Goal: Task Accomplishment & Management: Use online tool/utility

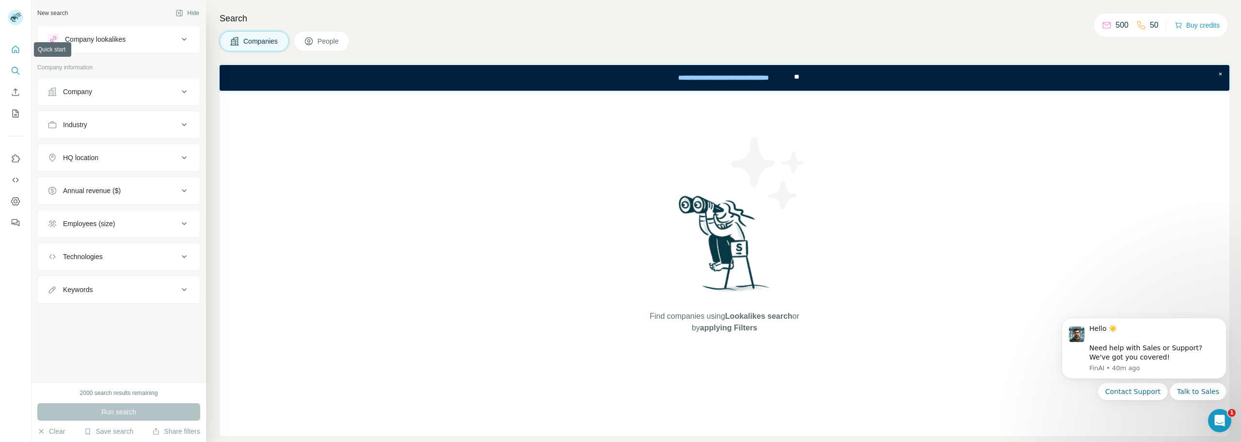
click at [16, 48] on icon "Quick start" at bounding box center [16, 50] width 10 height 10
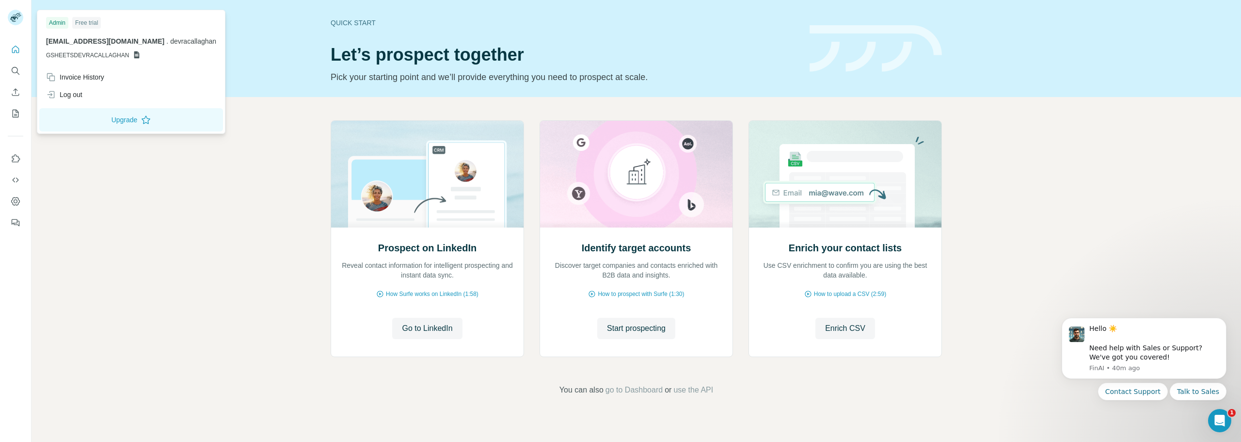
click at [108, 56] on span "GSHEETSDEVRACALLAGHAN" at bounding box center [87, 55] width 83 height 9
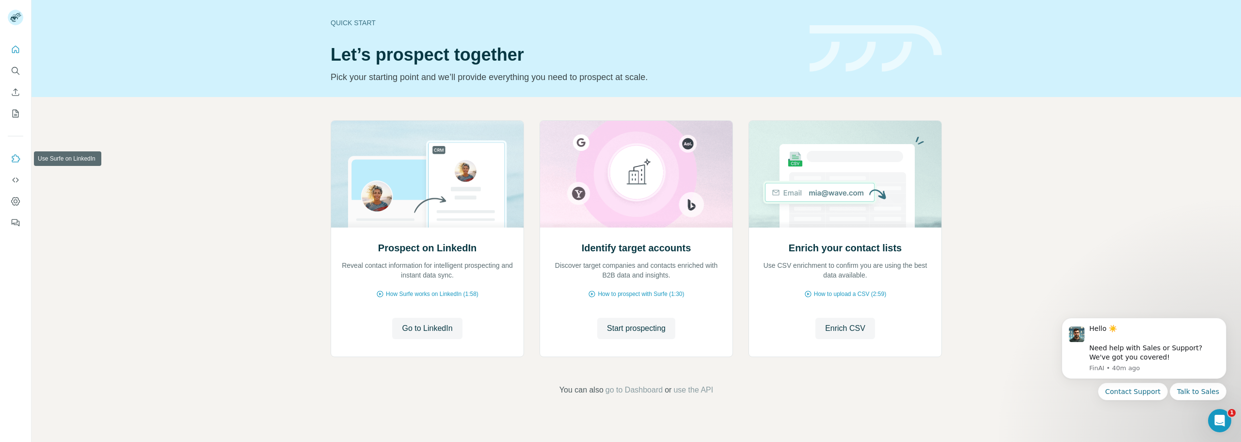
click at [17, 156] on icon "Use Surfe on LinkedIn" at bounding box center [16, 159] width 10 height 10
click at [646, 390] on span "go to Dashboard" at bounding box center [634, 390] width 57 height 12
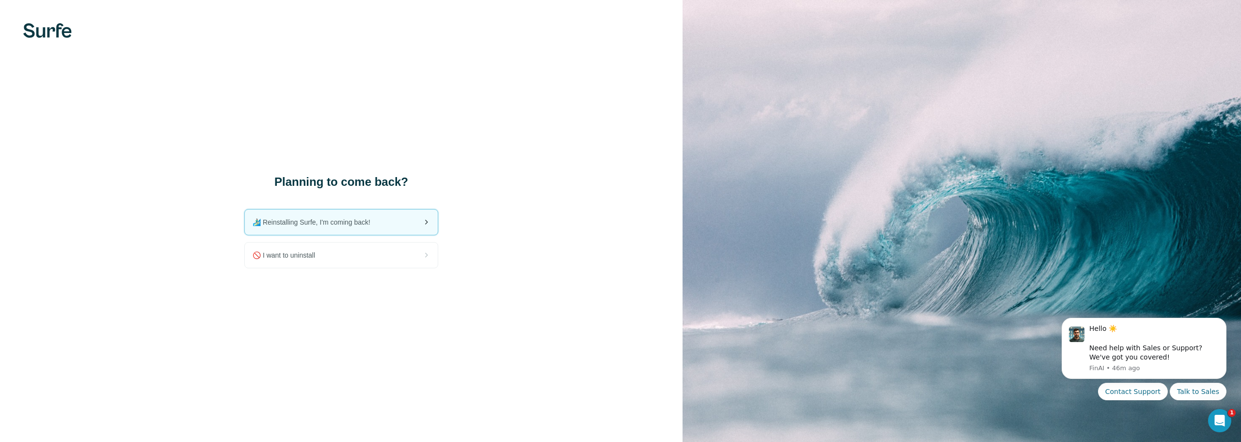
click at [356, 224] on span "🏄🏻‍♂️ Reinstalling Surfe, I'm coming back!" at bounding box center [316, 222] width 126 height 10
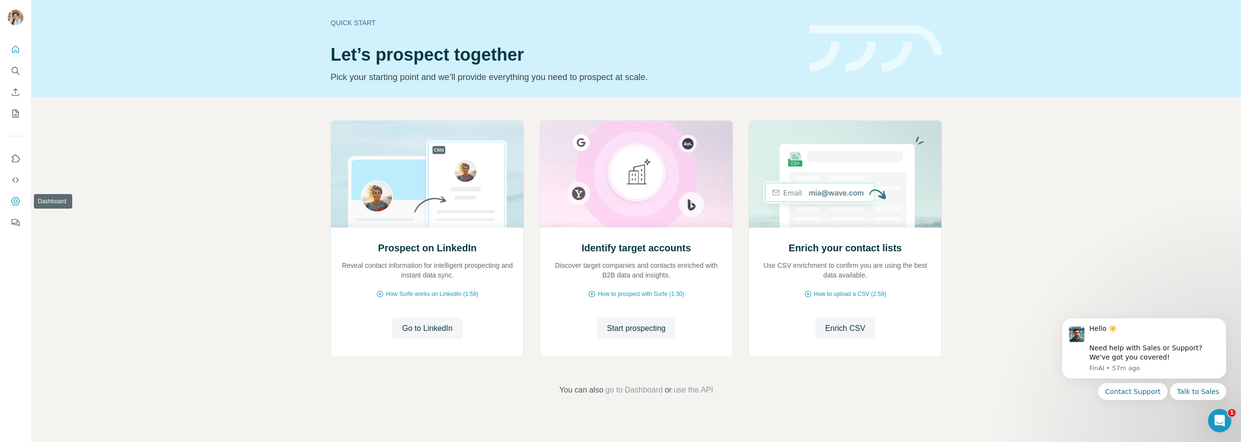
click at [16, 203] on icon "Dashboard" at bounding box center [16, 201] width 4 height 4
click at [646, 336] on button "Start prospecting" at bounding box center [636, 328] width 78 height 21
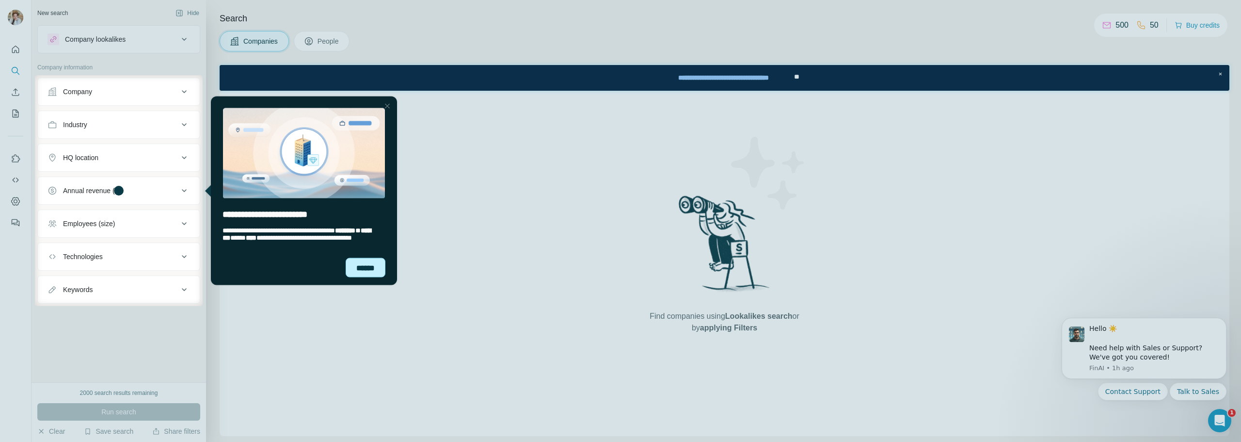
click at [369, 266] on div "******" at bounding box center [366, 266] width 40 height 19
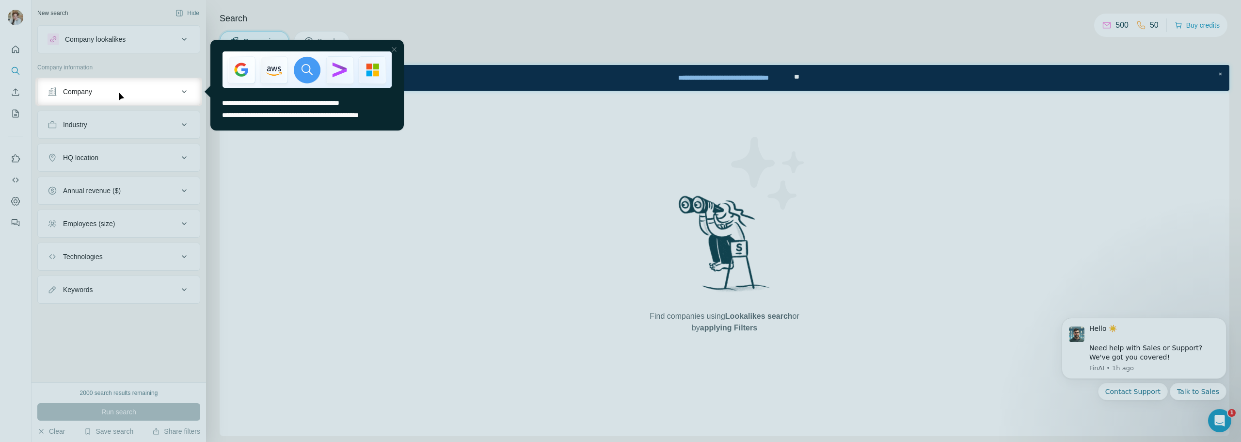
click at [395, 50] on div "Close Step" at bounding box center [394, 50] width 12 height 12
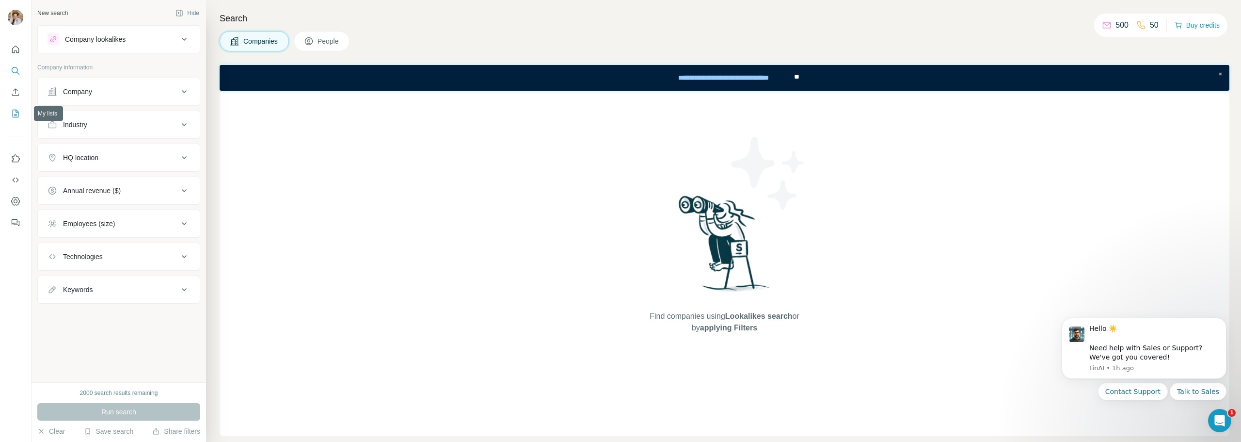
click at [15, 112] on icon "My lists" at bounding box center [16, 114] width 10 height 10
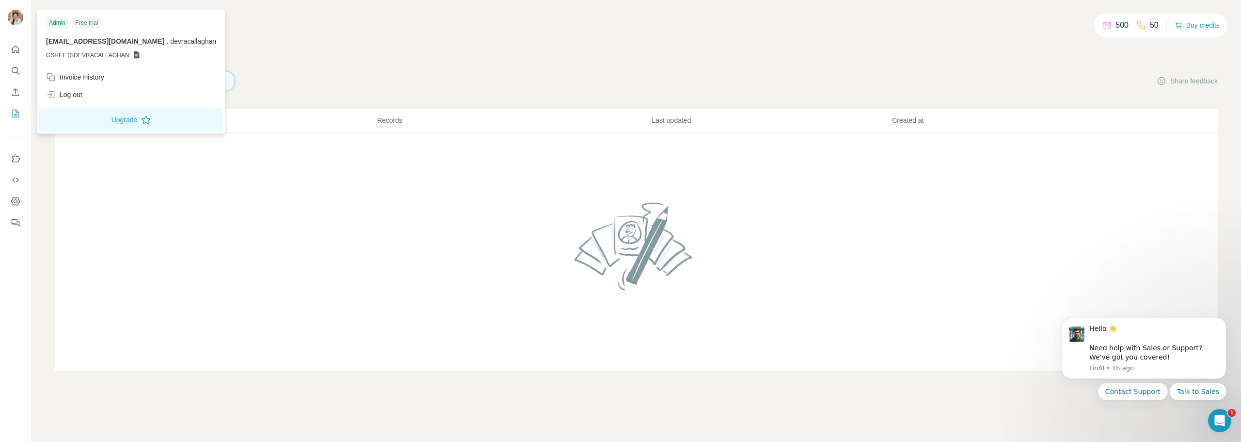
click at [81, 53] on span "GSHEETSDEVRACALLAGHAN" at bounding box center [87, 55] width 83 height 9
click at [136, 55] on icon at bounding box center [136, 54] width 5 height 7
click at [135, 55] on icon at bounding box center [136, 54] width 5 height 7
click at [97, 57] on span "GSHEETSDEVRACALLAGHAN" at bounding box center [87, 55] width 83 height 9
click at [65, 94] on div "Log out" at bounding box center [64, 95] width 36 height 10
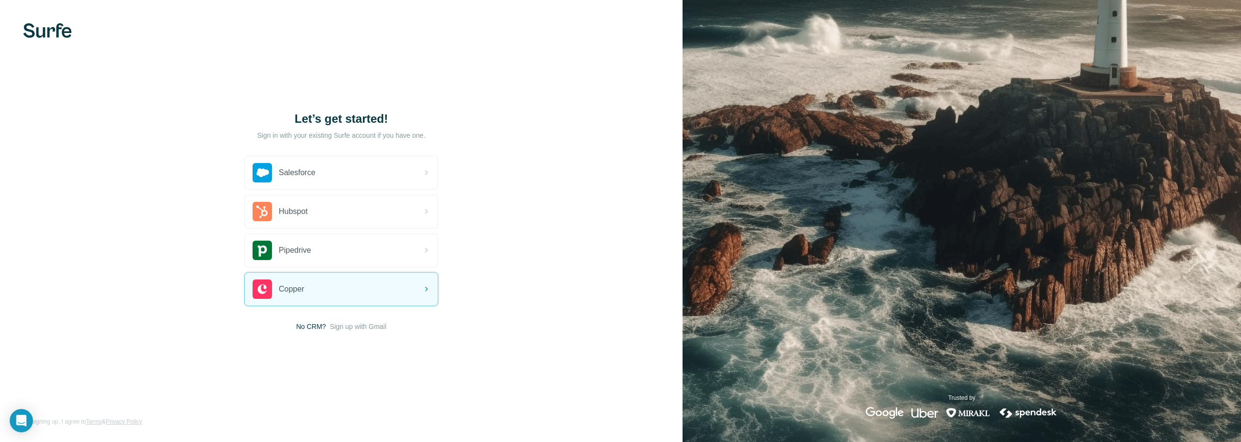
click at [373, 328] on span "Sign up with Gmail" at bounding box center [358, 326] width 57 height 10
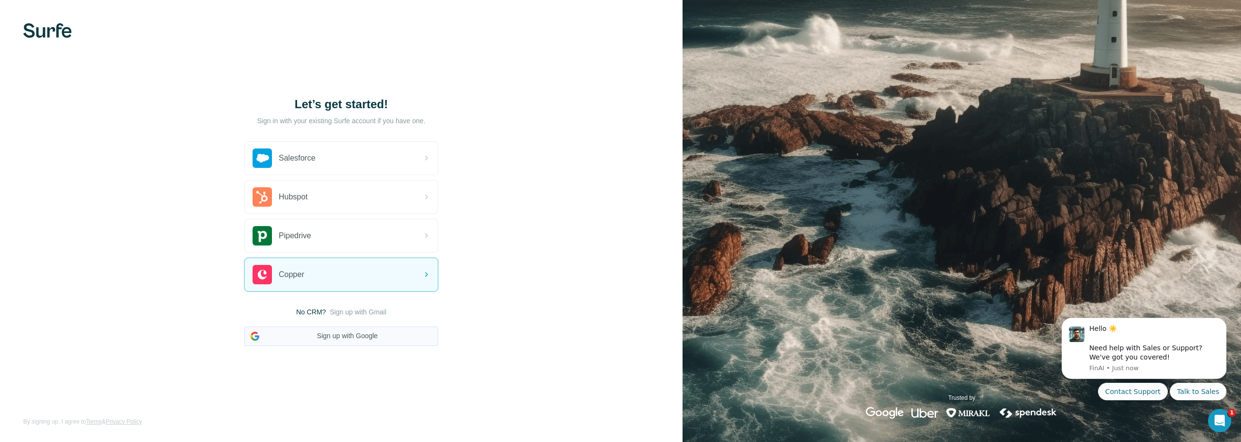
click at [356, 335] on button "Sign up with Google" at bounding box center [341, 335] width 194 height 19
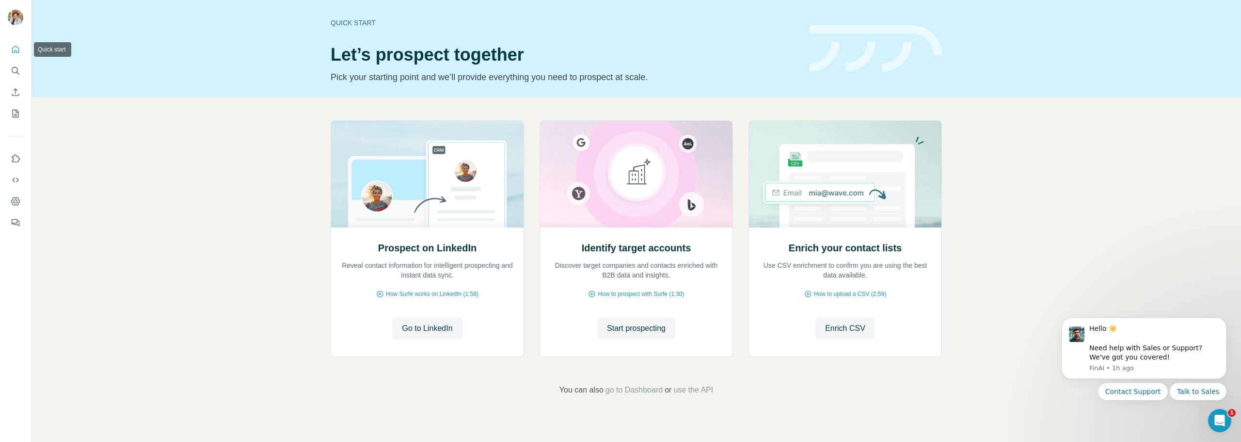
click at [12, 48] on icon "Quick start" at bounding box center [15, 49] width 7 height 7
click at [11, 69] on icon "Search" at bounding box center [16, 71] width 10 height 10
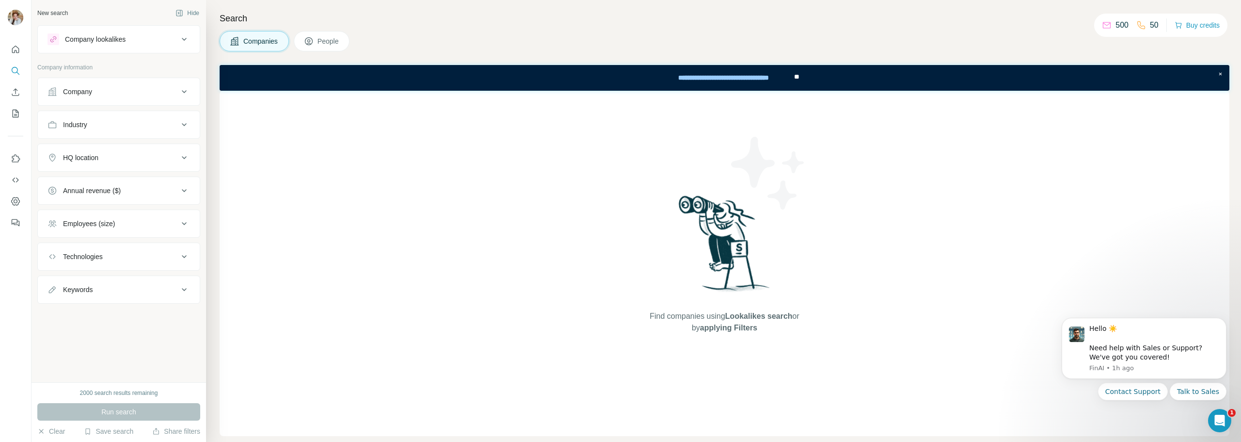
click at [136, 95] on div "Company" at bounding box center [113, 92] width 131 height 10
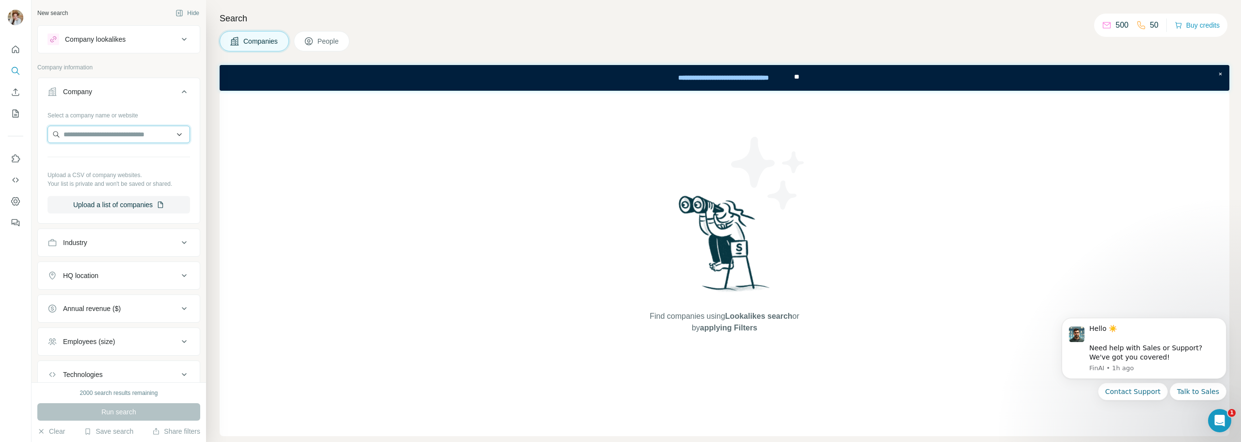
click at [139, 137] on input "text" at bounding box center [119, 134] width 143 height 17
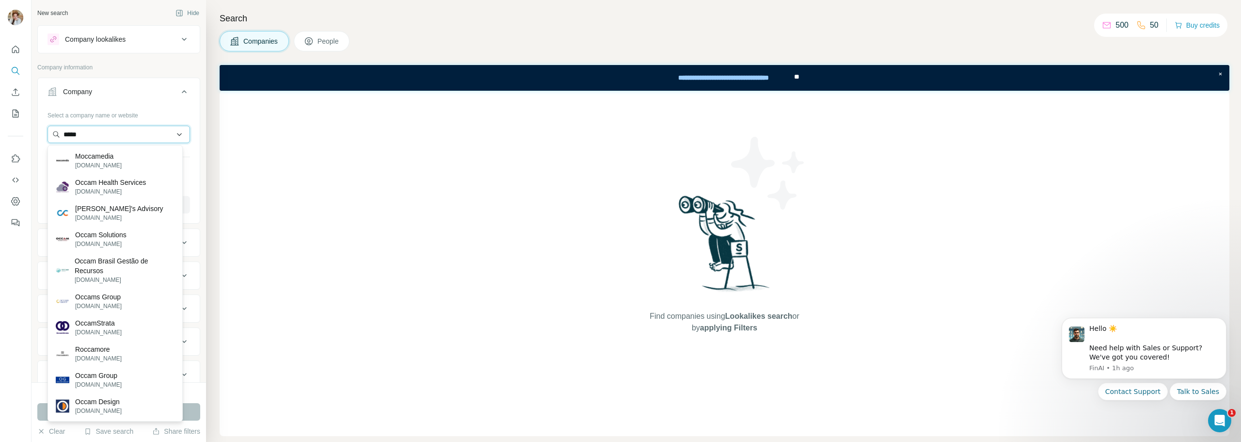
click at [97, 134] on input "*****" at bounding box center [119, 134] width 143 height 17
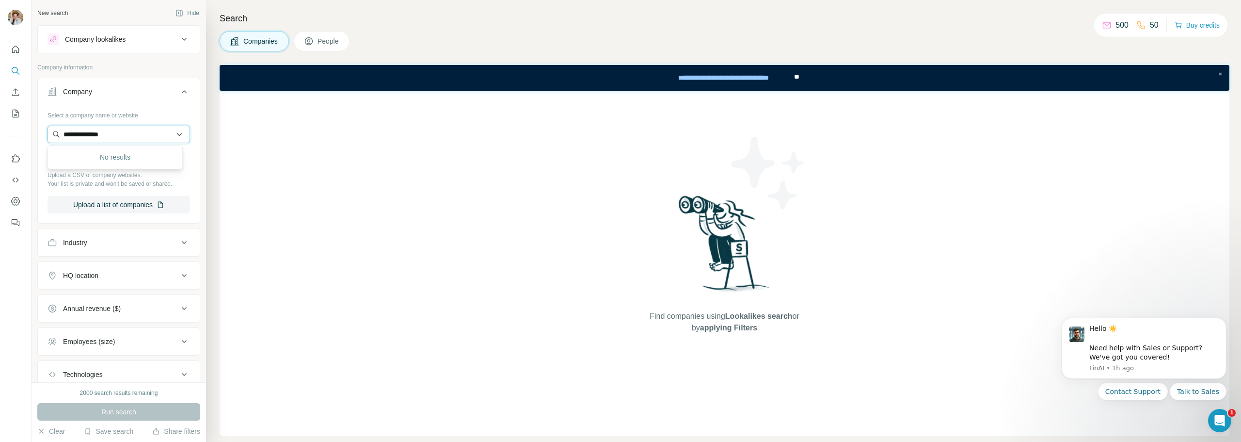
type input "**********"
drag, startPoint x: 144, startPoint y: 134, endPoint x: 51, endPoint y: 132, distance: 92.6
click at [51, 132] on input "**********" at bounding box center [119, 134] width 143 height 17
type input "**********"
drag, startPoint x: 116, startPoint y: 137, endPoint x: 87, endPoint y: 110, distance: 39.4
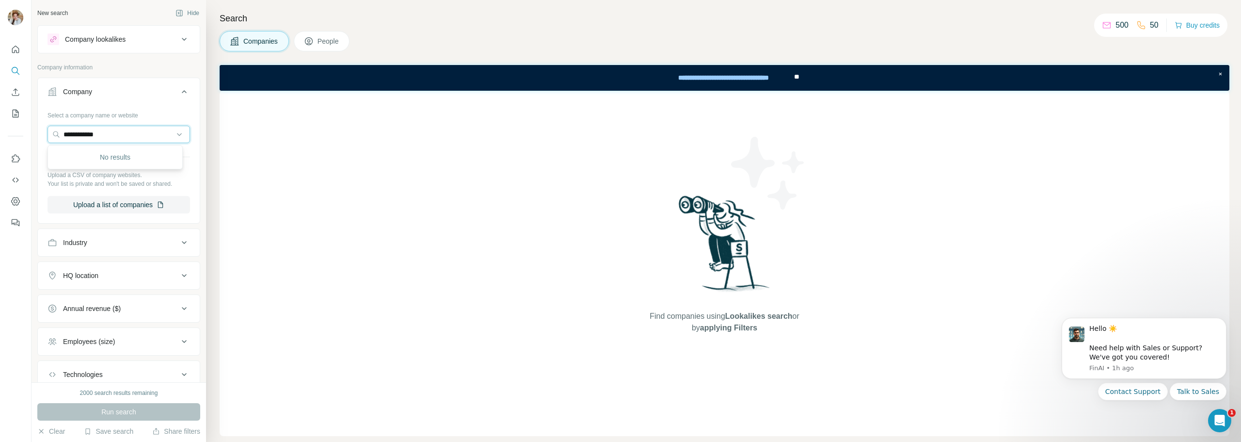
click at [39, 124] on div "**********" at bounding box center [119, 164] width 162 height 114
type input "********"
click at [85, 167] on p "occam.cx" at bounding box center [98, 165] width 47 height 9
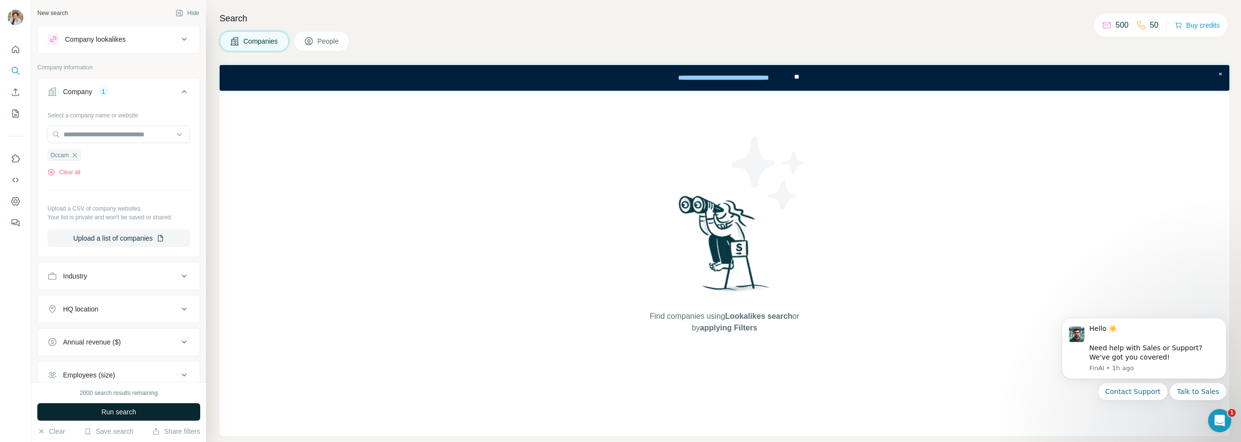
click at [140, 412] on button "Run search" at bounding box center [118, 411] width 163 height 17
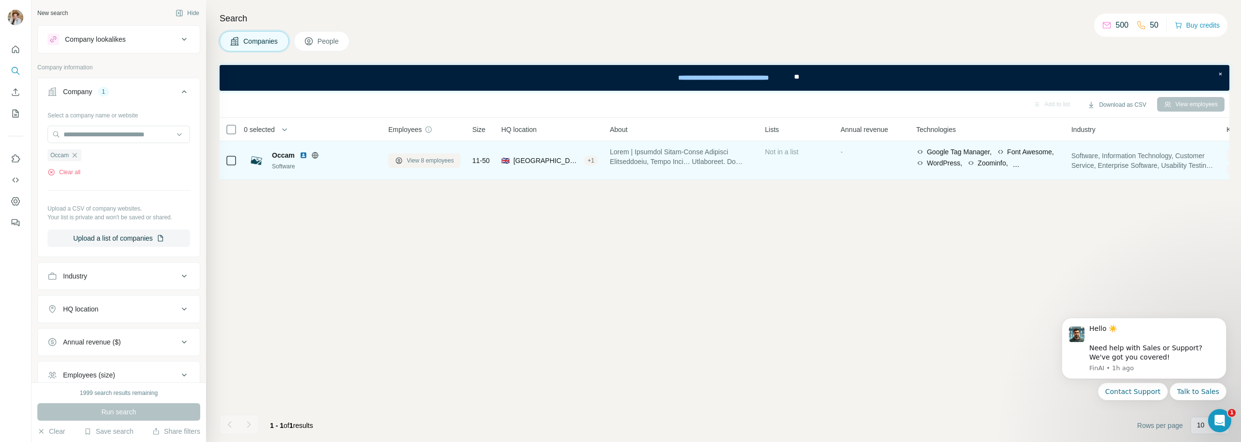
click at [454, 161] on span "View 8 employees" at bounding box center [430, 160] width 47 height 9
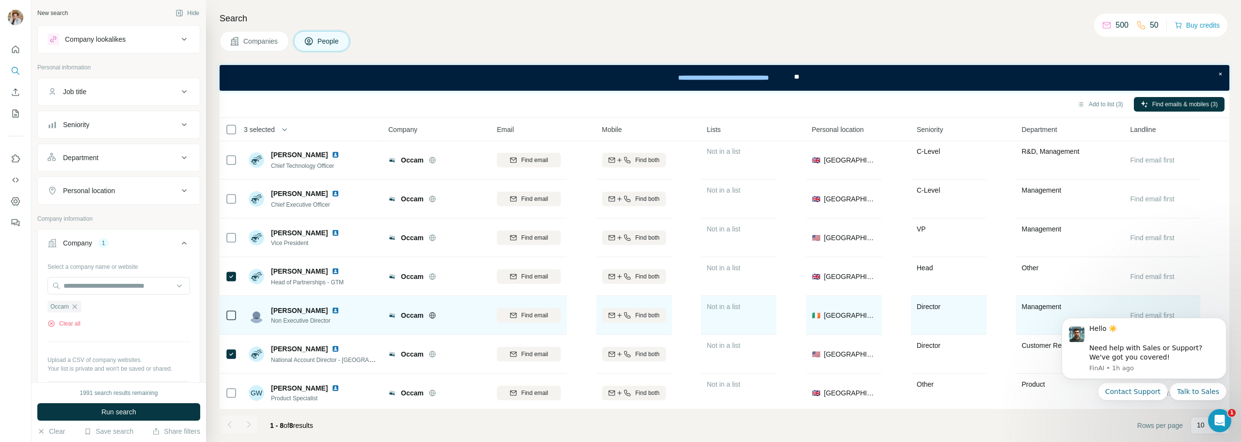
scroll to position [48, 0]
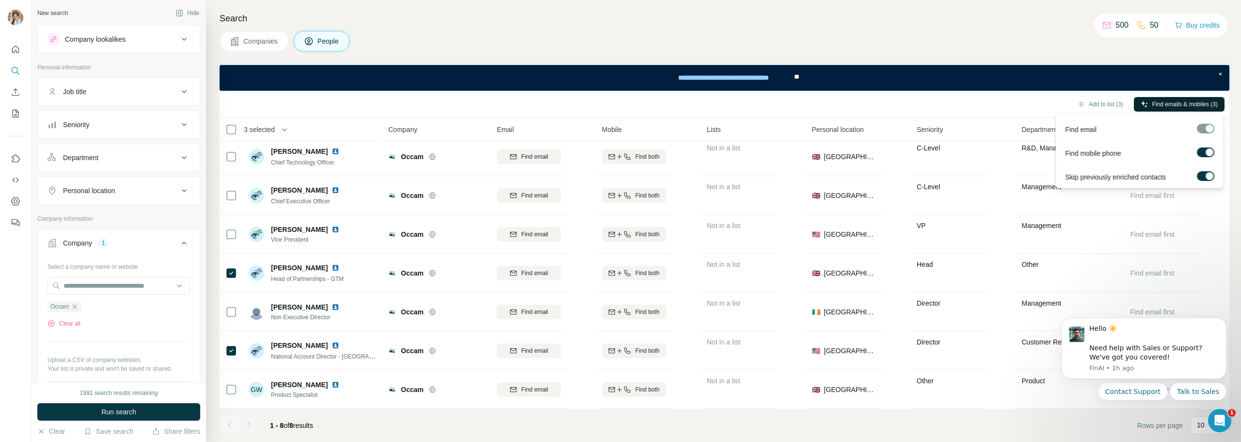
click at [1173, 104] on span "Find emails & mobiles (3)" at bounding box center [1184, 104] width 65 height 9
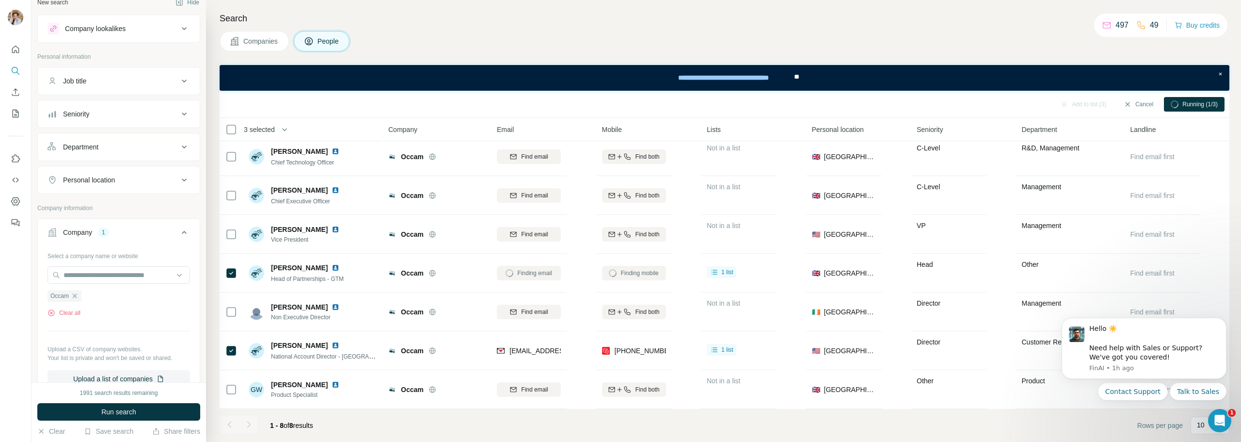
scroll to position [0, 0]
click at [14, 113] on icon "My lists" at bounding box center [16, 114] width 10 height 10
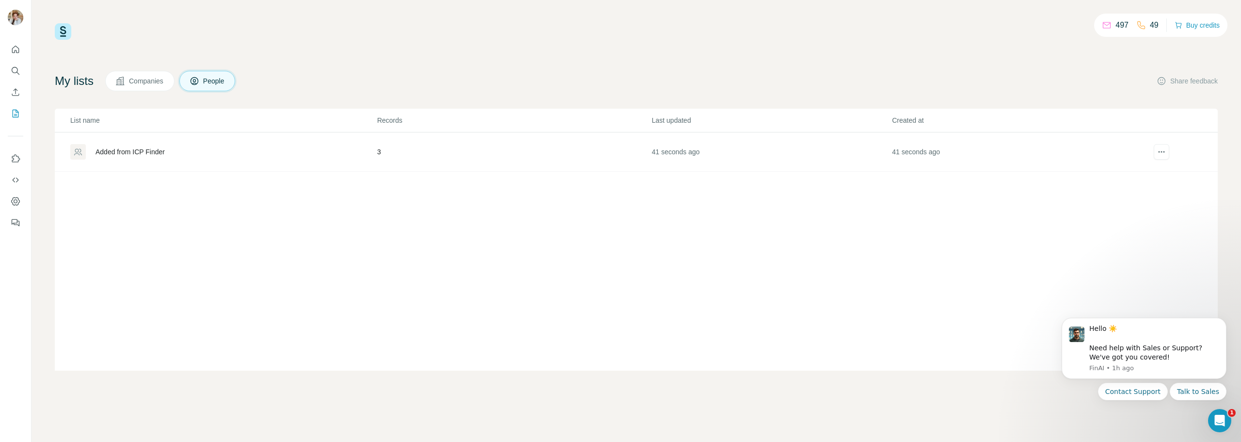
click at [143, 153] on div "Added from ICP Finder" at bounding box center [130, 152] width 69 height 10
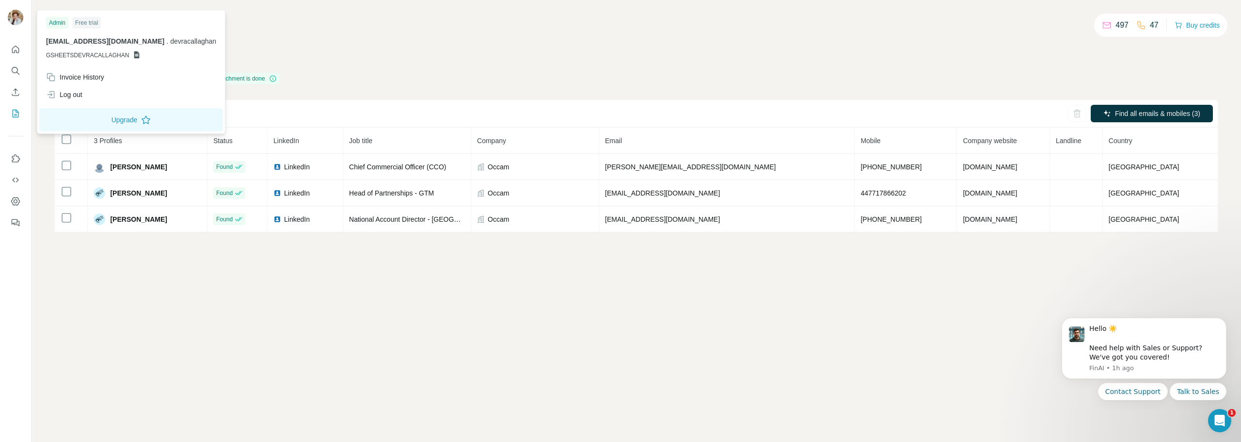
click at [134, 56] on icon at bounding box center [136, 54] width 5 height 7
click at [442, 66] on div "My lists / Added from ICP Finder 497 47 Buy credits Added from ICP Finder Enric…" at bounding box center [636, 127] width 1163 height 209
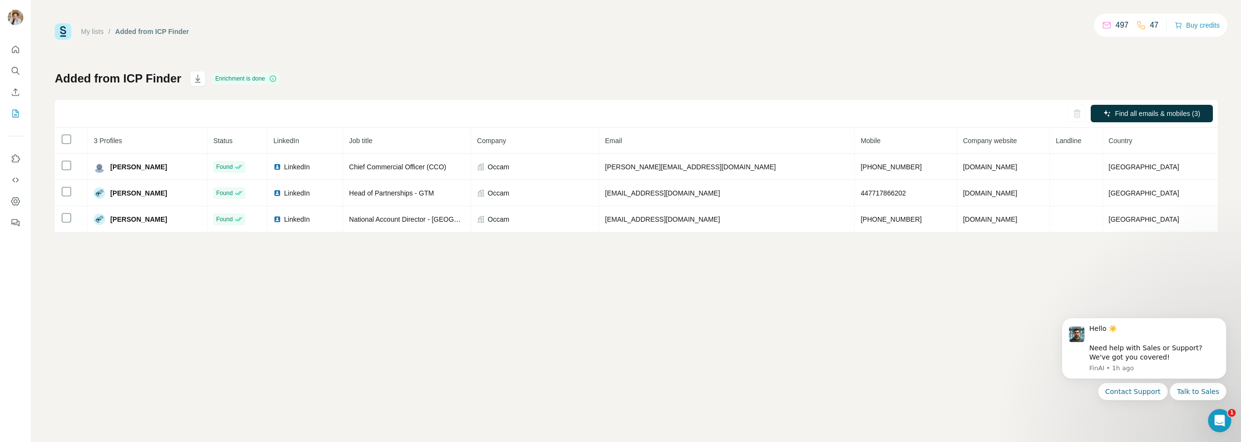
click at [378, 53] on div "My lists / Added from ICP Finder 497 47 Buy credits Added from ICP Finder Enric…" at bounding box center [636, 127] width 1163 height 209
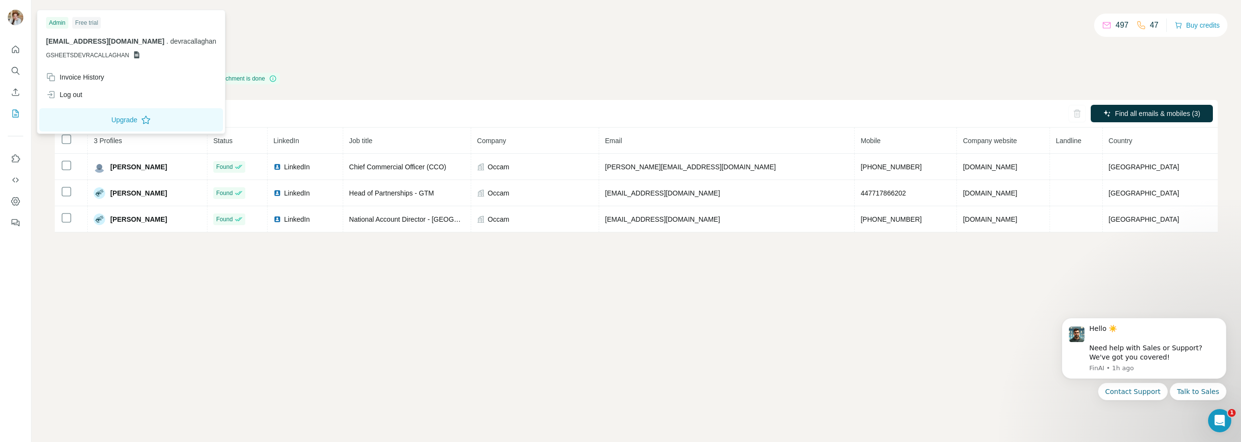
click at [14, 16] on img at bounding box center [16, 18] width 16 height 16
click at [15, 48] on icon "Quick start" at bounding box center [16, 50] width 10 height 10
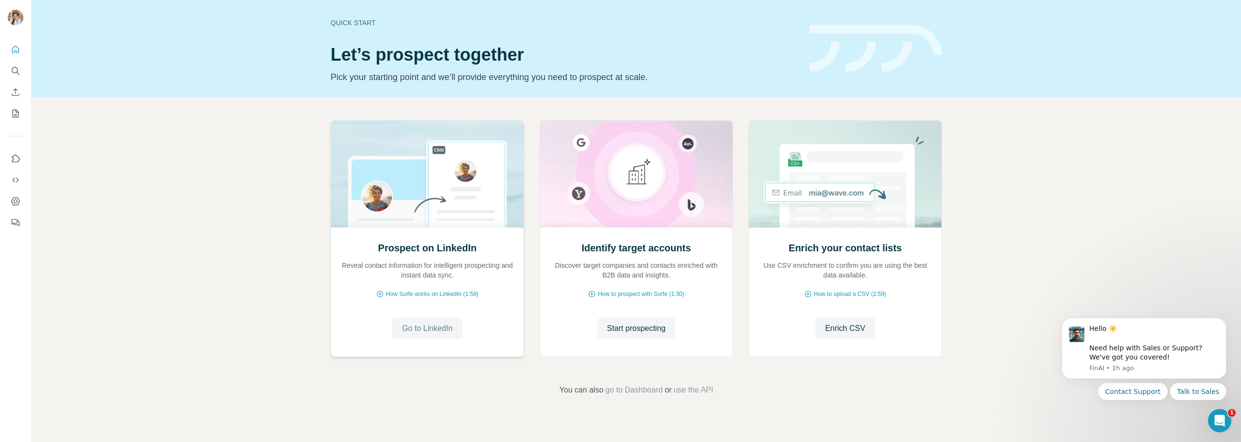
click at [440, 327] on span "Go to LinkedIn" at bounding box center [427, 328] width 50 height 12
click at [16, 201] on icon "Dashboard" at bounding box center [16, 201] width 10 height 10
click at [437, 327] on span "Go to LinkedIn" at bounding box center [427, 328] width 50 height 12
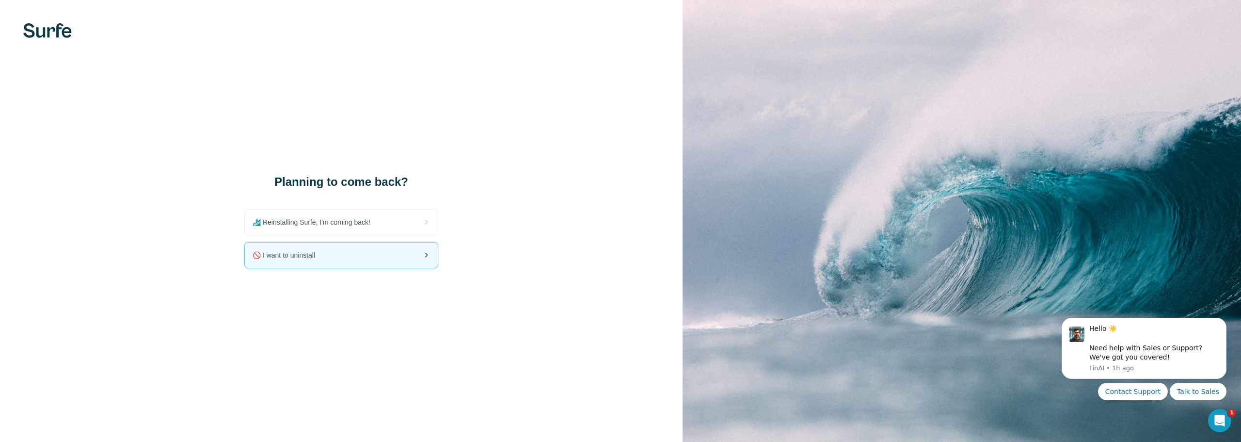
click at [375, 253] on div "🚫 I want to uninstall" at bounding box center [341, 254] width 193 height 25
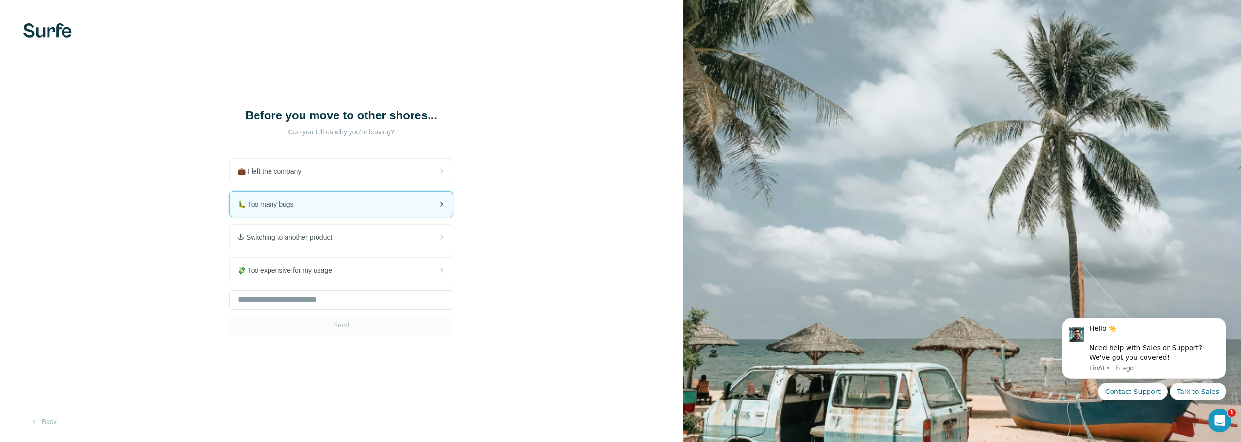
click at [366, 217] on div "🐛 Too many bugs" at bounding box center [341, 204] width 223 height 25
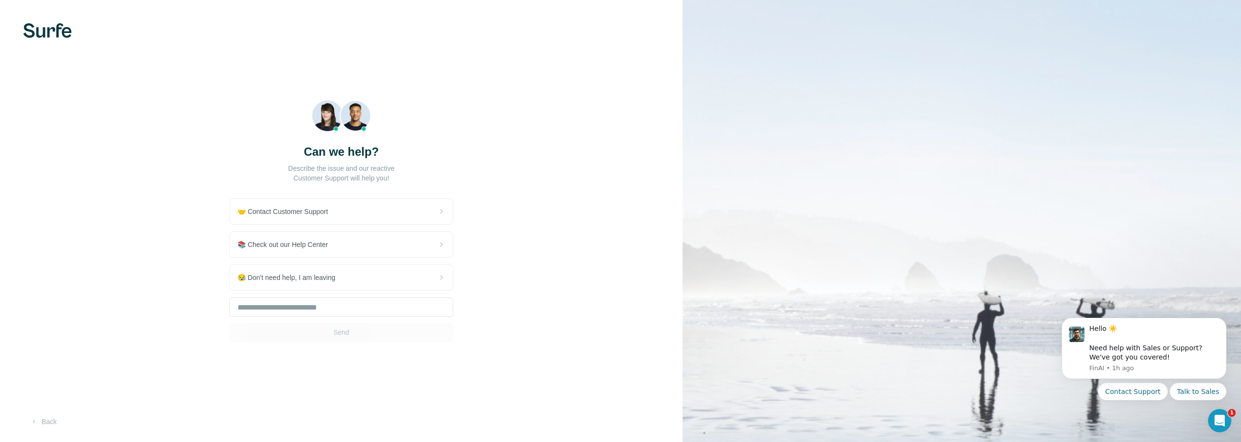
click at [572, 180] on div "Can we help? Describe the issue and our reactive Customer Support will help you…" at bounding box center [341, 221] width 683 height 442
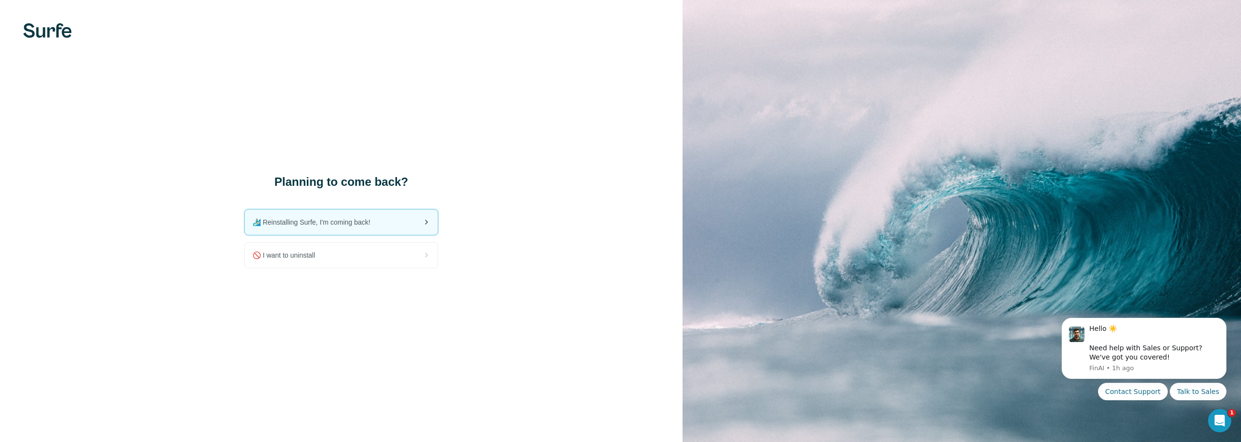
click at [413, 222] on div "🏄🏻‍♂️ Reinstalling Surfe, I'm coming back!" at bounding box center [341, 221] width 193 height 25
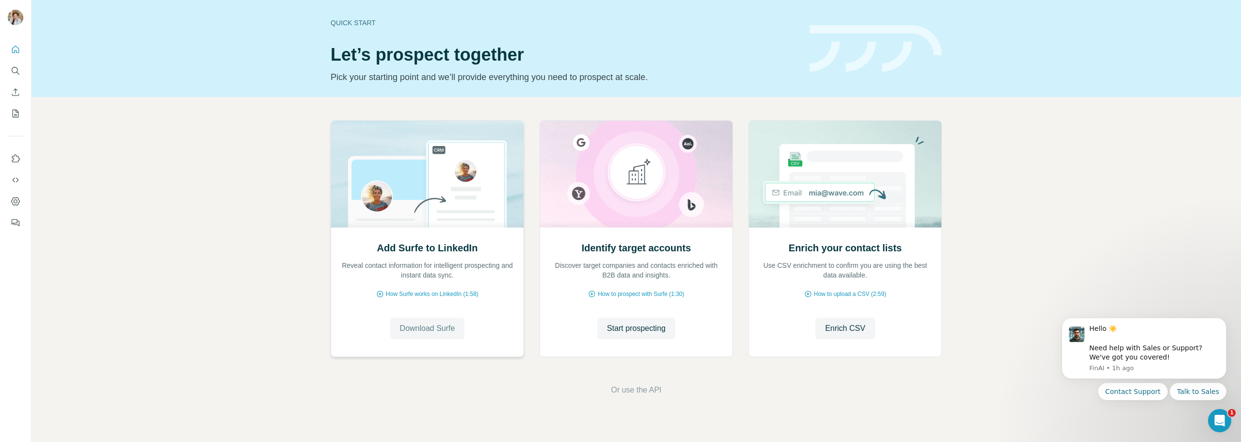
click at [412, 329] on span "Download Surfe" at bounding box center [427, 328] width 55 height 12
